Goal: Task Accomplishment & Management: Manage account settings

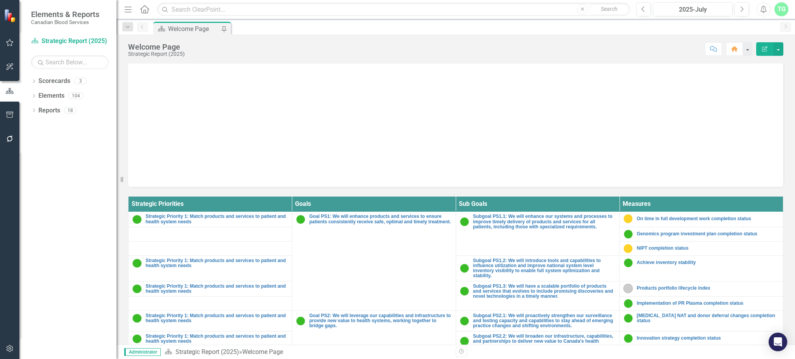
scroll to position [285, 0]
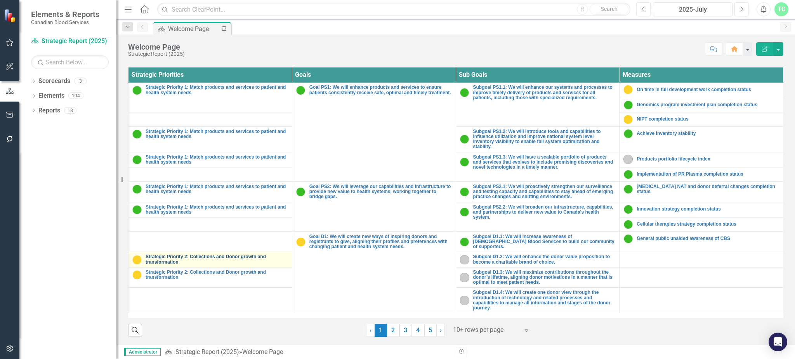
click at [183, 255] on link "Strategic Priority 2: Collections and Donor growth and transformation" at bounding box center [217, 260] width 142 height 10
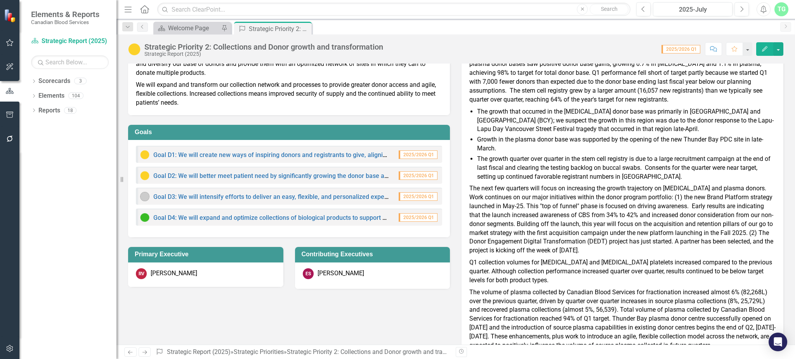
scroll to position [52, 0]
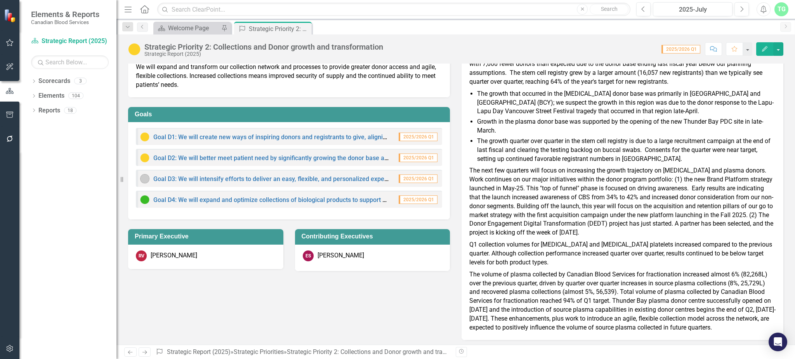
click at [633, 232] on p "The next few quarters will focus on increasing the growth trajectory on [MEDICA…" at bounding box center [622, 202] width 306 height 74
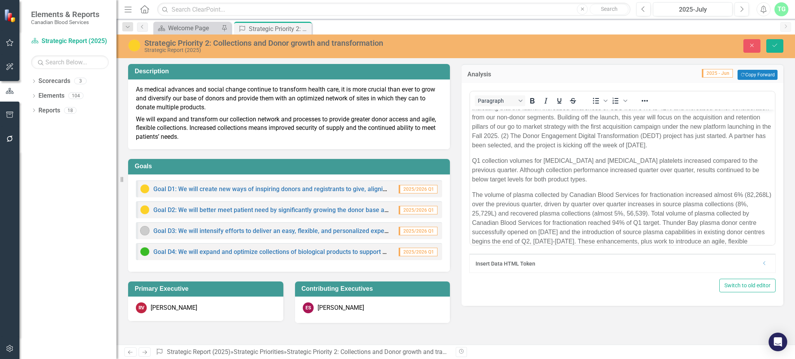
scroll to position [207, 0]
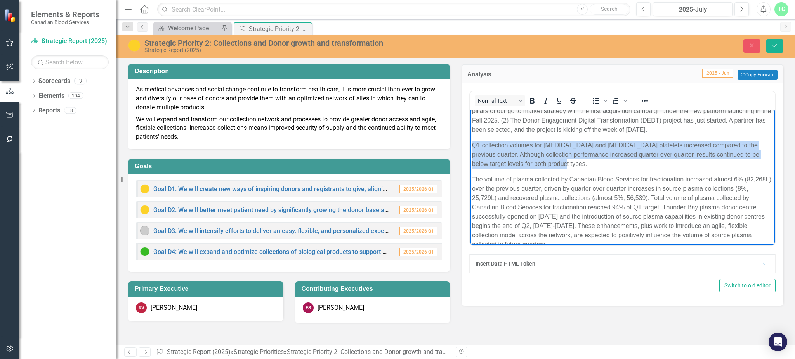
drag, startPoint x: 571, startPoint y: 165, endPoint x: 458, endPoint y: 140, distance: 116.1
click at [470, 140] on html "In Q1, all donor bases grew, reversing a downward trend from the previous quart…" at bounding box center [622, 80] width 305 height 355
copy p "Q1 collection volumes for [MEDICAL_DATA] and [MEDICAL_DATA] platelets increased…"
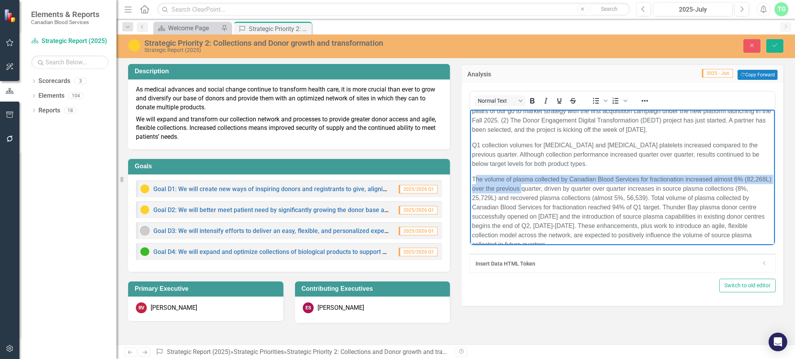
drag, startPoint x: 474, startPoint y: 178, endPoint x: 551, endPoint y: 189, distance: 77.7
click at [551, 189] on p "The volume of plasma collected by Canadian Blood Services for fractionation inc…" at bounding box center [622, 212] width 301 height 75
click at [486, 184] on p "The volume of plasma collected by Canadian Blood Services for fractionation inc…" at bounding box center [622, 212] width 301 height 75
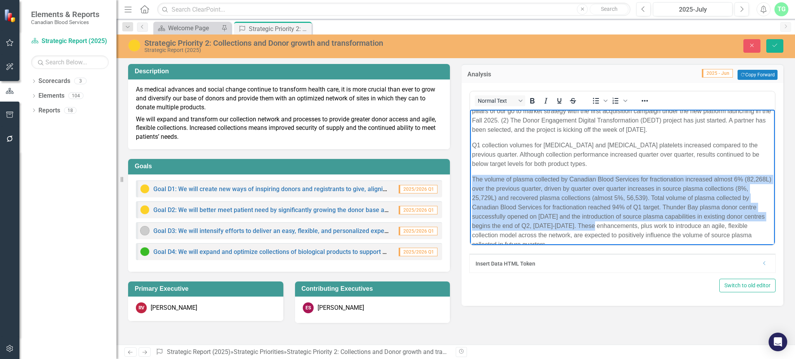
drag, startPoint x: 471, startPoint y: 178, endPoint x: 610, endPoint y: 227, distance: 147.4
click at [610, 227] on body "In Q1, all donor bases grew, reversing a downward trend from the previous quart…" at bounding box center [622, 80] width 305 height 355
copy p "The volume of plasma collected by Canadian Blood Services for fractionation inc…"
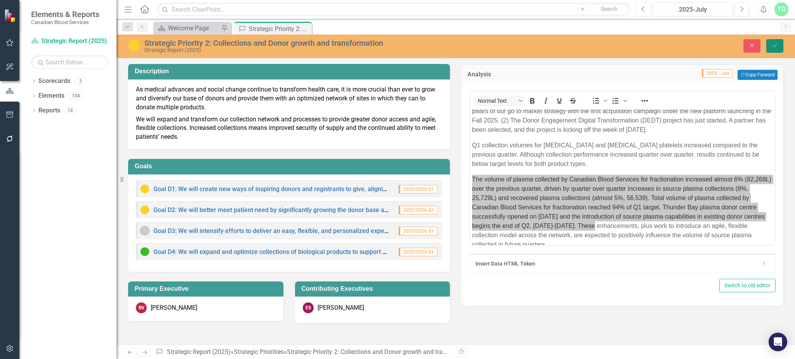
click at [771, 42] on button "Save" at bounding box center [774, 46] width 17 height 14
